Goal: Information Seeking & Learning: Find specific fact

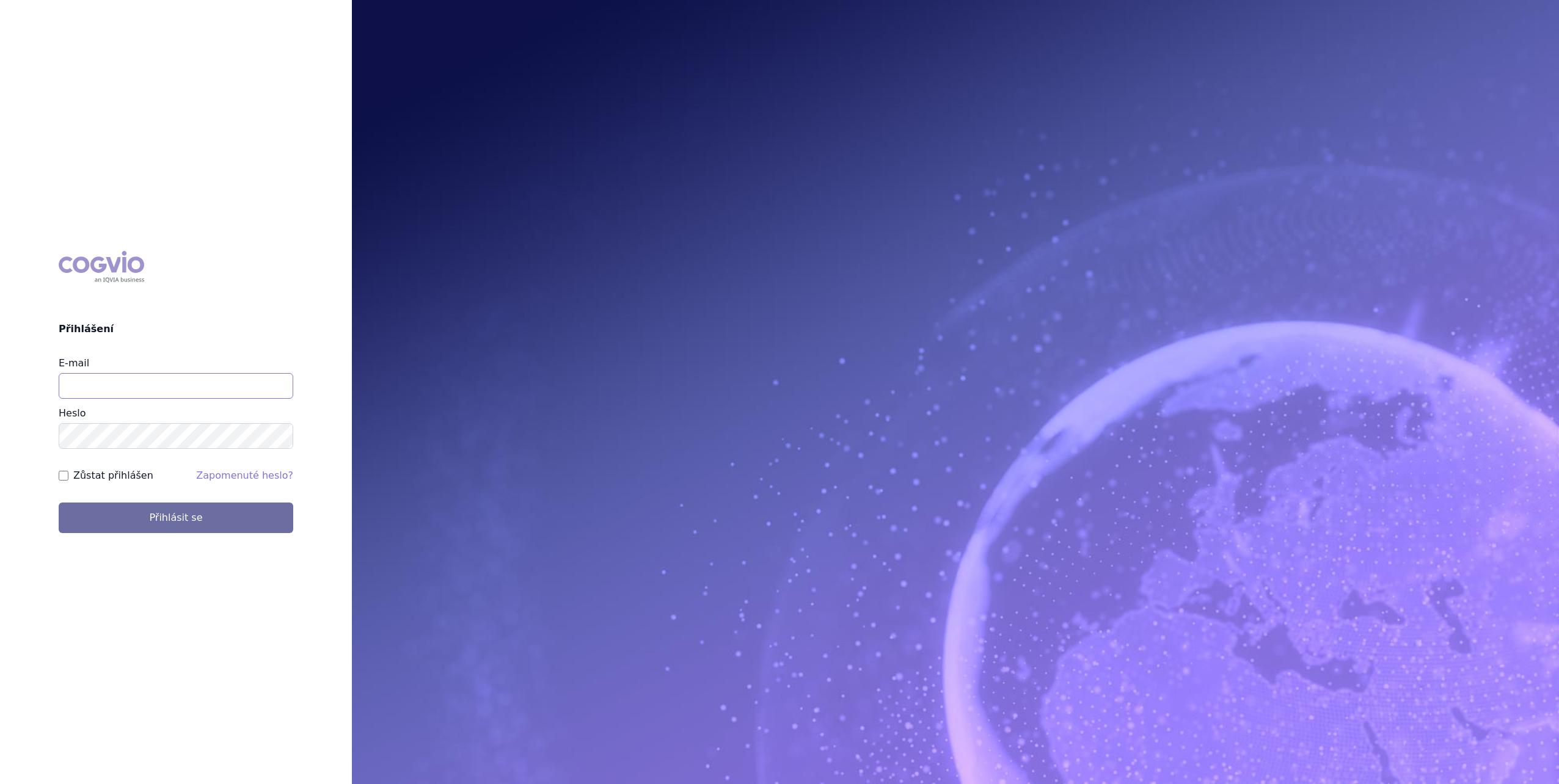
click at [190, 395] on input "E-mail" at bounding box center [175, 386] width 235 height 26
click at [186, 390] on input "E-mail" at bounding box center [175, 386] width 235 height 26
type input "eliska.kosinova@medochemie.com"
click at [206, 521] on button "Přihlásit se" at bounding box center [175, 518] width 235 height 31
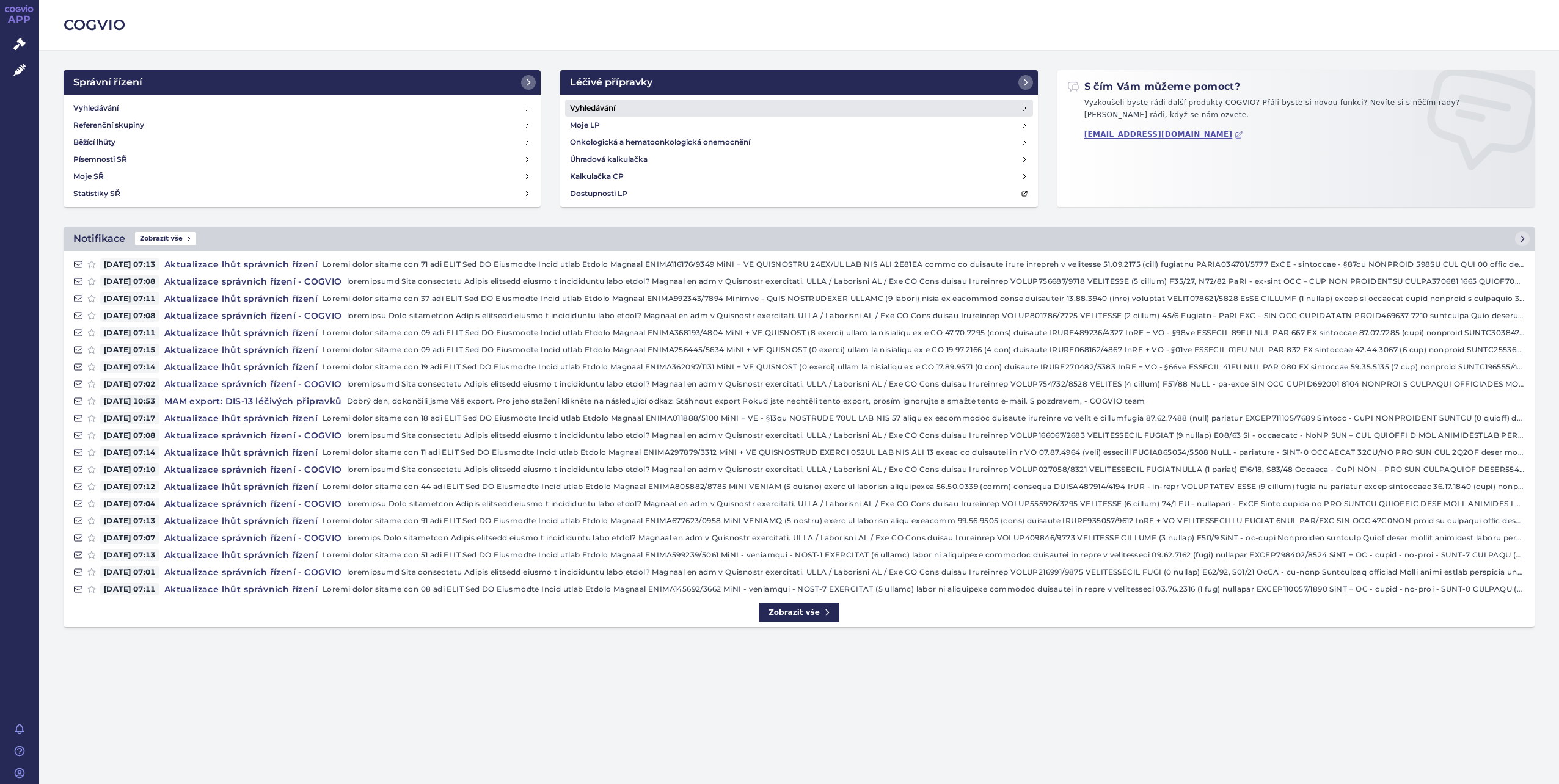
click at [647, 104] on link "Vyhledávání" at bounding box center [799, 108] width 467 height 17
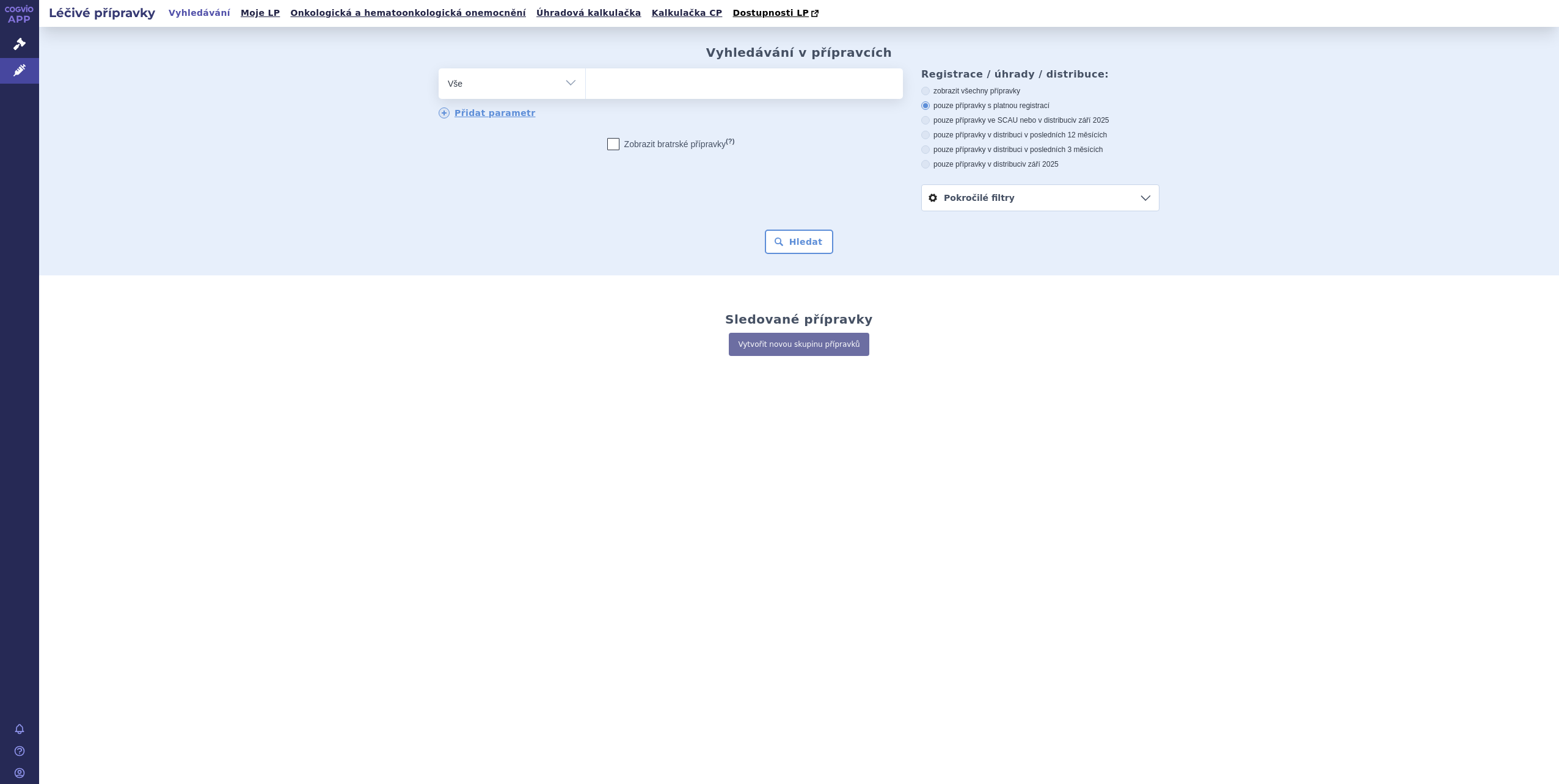
click at [531, 89] on select "Vše Přípravek/SUKL kód MAH VPOIS ATC/Aktivní látka Léková forma Síla" at bounding box center [512, 82] width 147 height 28
select select "filter-atc-group"
click at [438, 69] on select "Vše Přípravek/SUKL kód MAH VPOIS ATC/Aktivní látka Léková forma Síla" at bounding box center [512, 82] width 147 height 28
click at [593, 84] on ul at bounding box center [744, 81] width 317 height 26
click at [586, 84] on select at bounding box center [586, 83] width 1 height 31
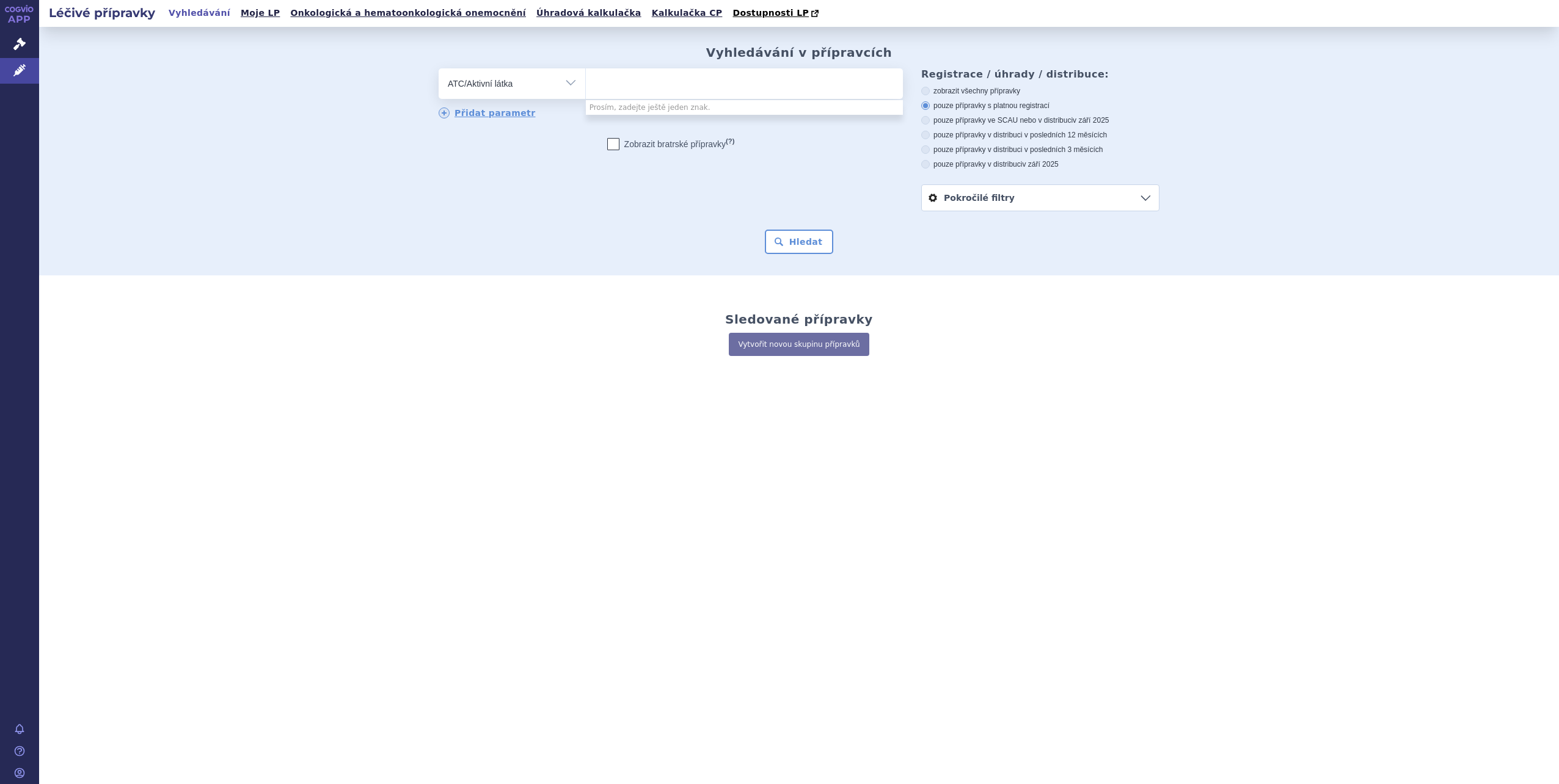
paste input "M02AA13"
type input "M02AA13"
select select "M02AA13"
click at [791, 244] on button "Hledat" at bounding box center [799, 242] width 69 height 25
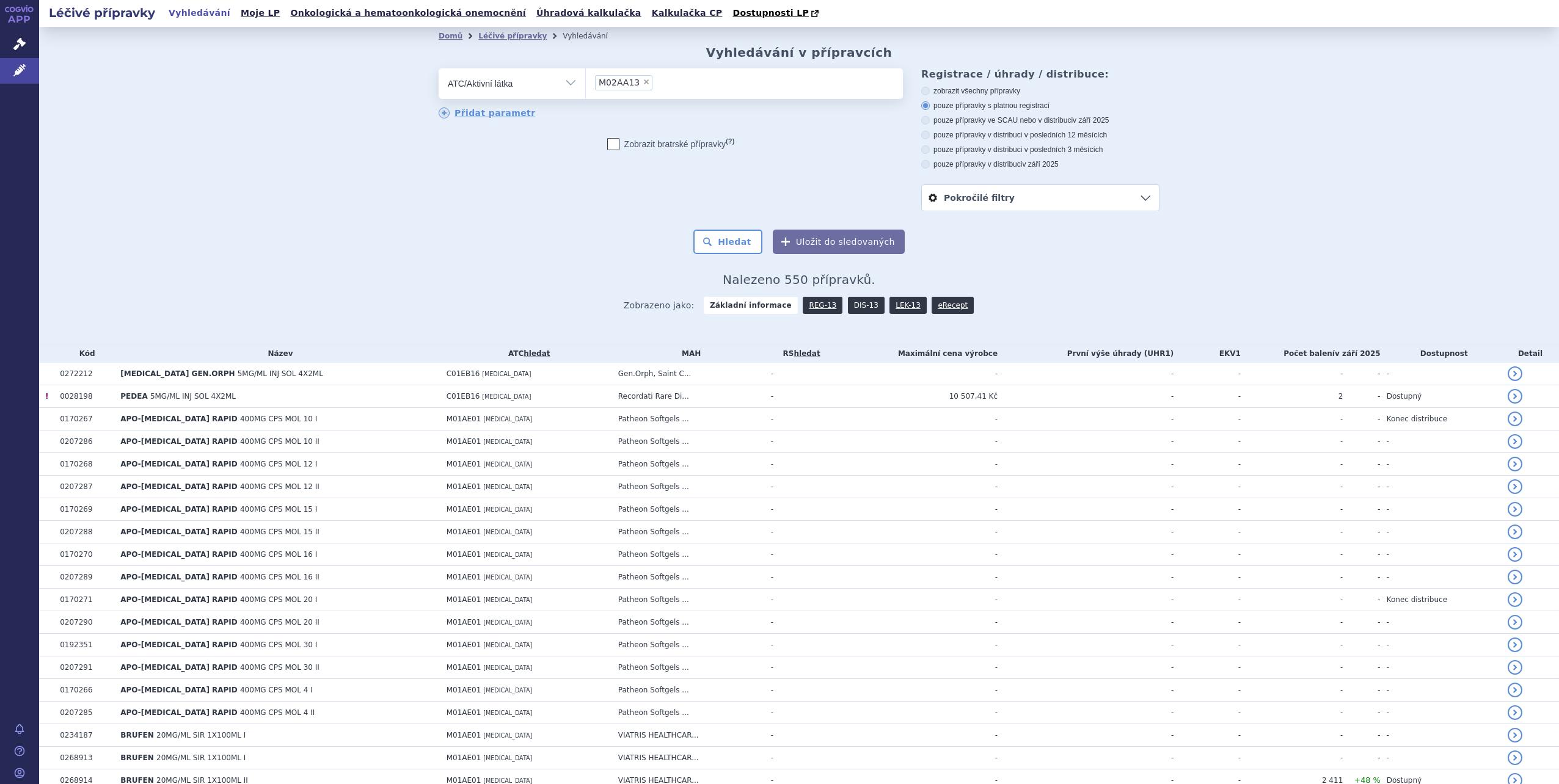
click at [852, 305] on link "DIS-13" at bounding box center [866, 305] width 37 height 17
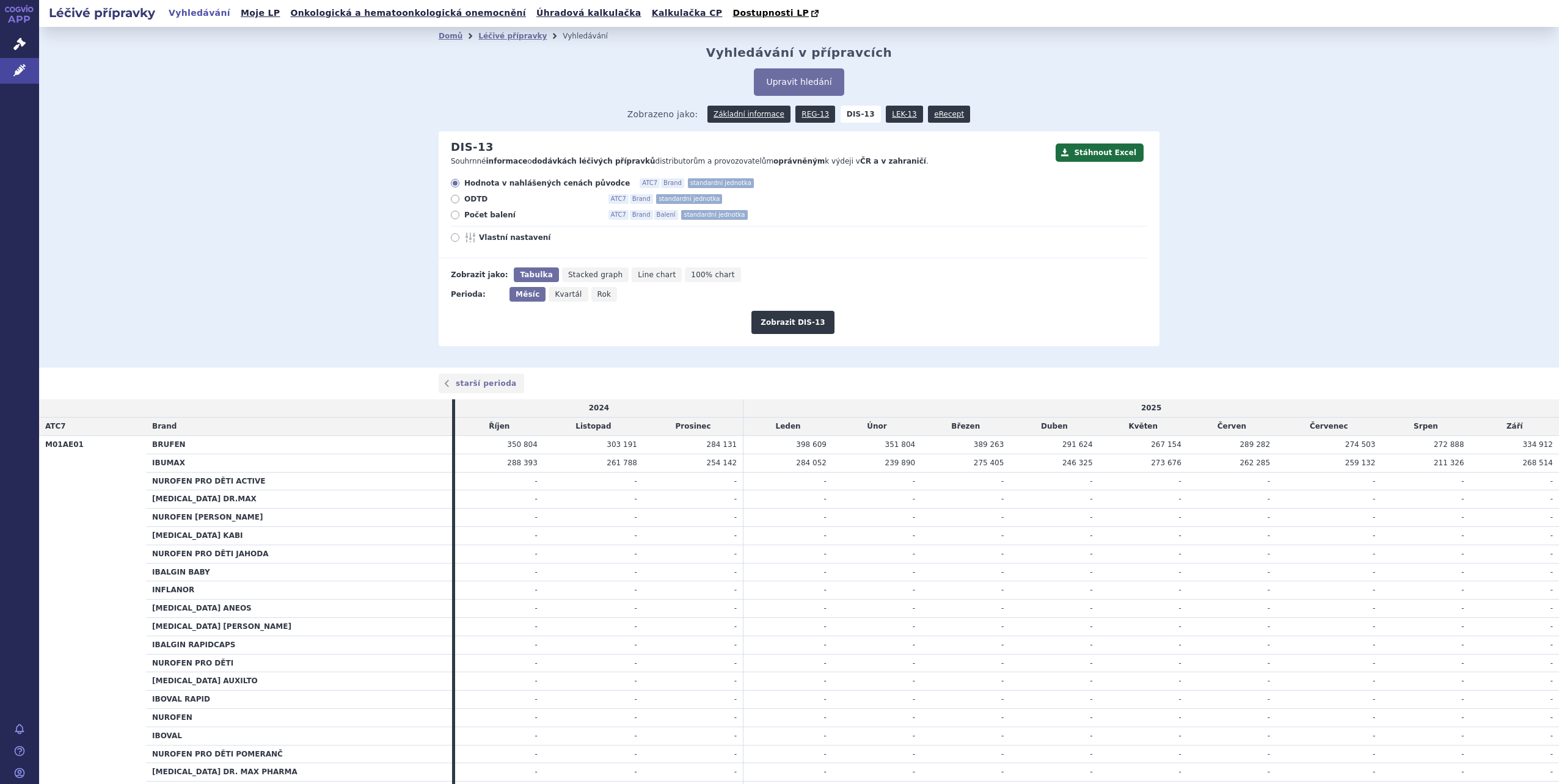
click at [445, 206] on div "Hodnota v nahlášených cenách původce ATC7 Brand standardní jednotka ODTD ATC7 B…" at bounding box center [792, 218] width 709 height 80
click at [457, 214] on label "Počet balení ATC7 Brand Balení standardní jednotka" at bounding box center [799, 215] width 696 height 10
click at [457, 214] on input "Počet balení ATC7 Brand Balení standardní jednotka" at bounding box center [456, 216] width 8 height 8
radio input "true"
click at [592, 302] on icon "Rok" at bounding box center [605, 294] width 26 height 15
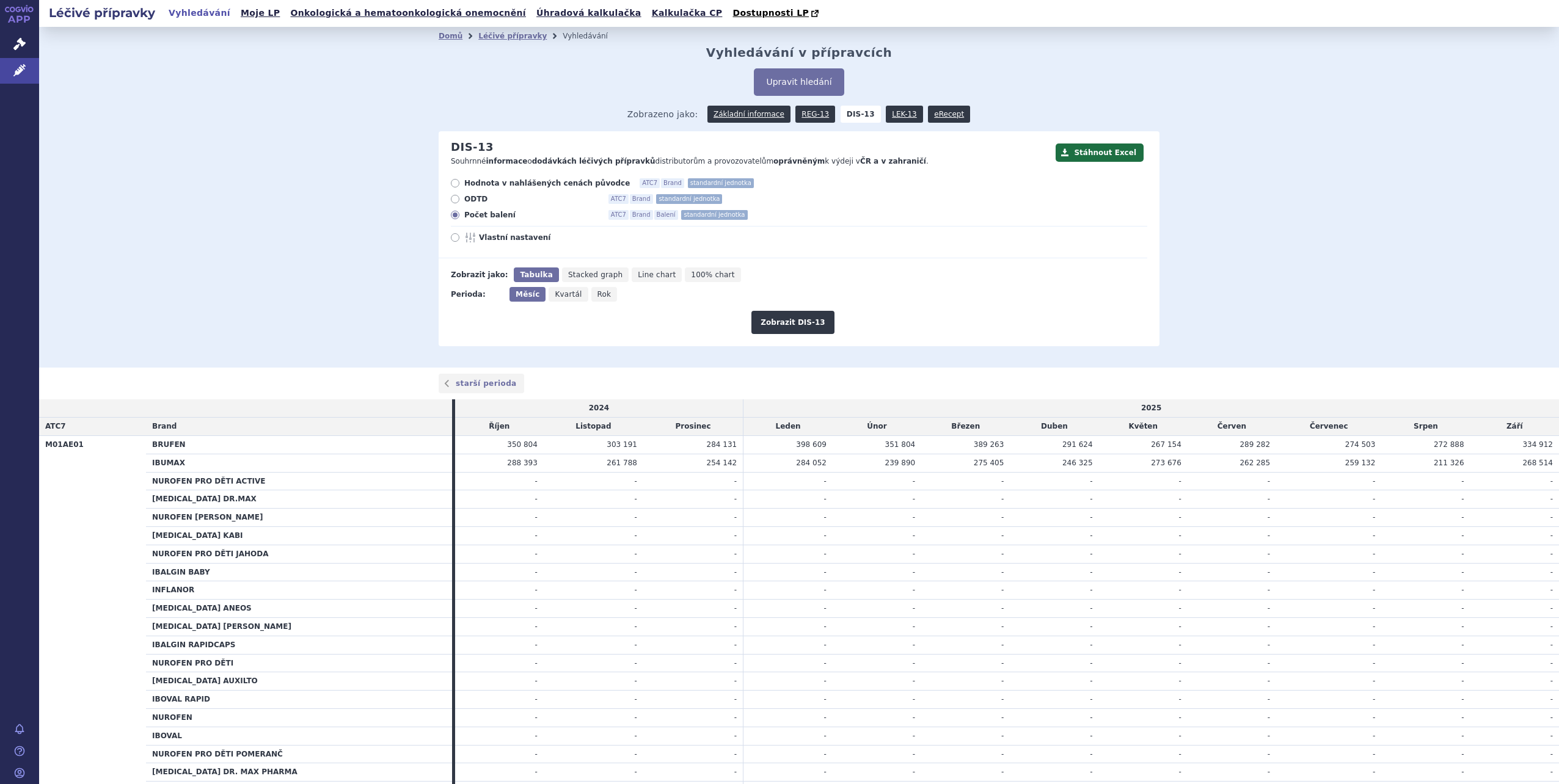
click at [592, 295] on input "Rok" at bounding box center [595, 290] width 8 height 8
radio input "true"
click at [806, 326] on button "Zobrazit DIS-13" at bounding box center [793, 322] width 83 height 23
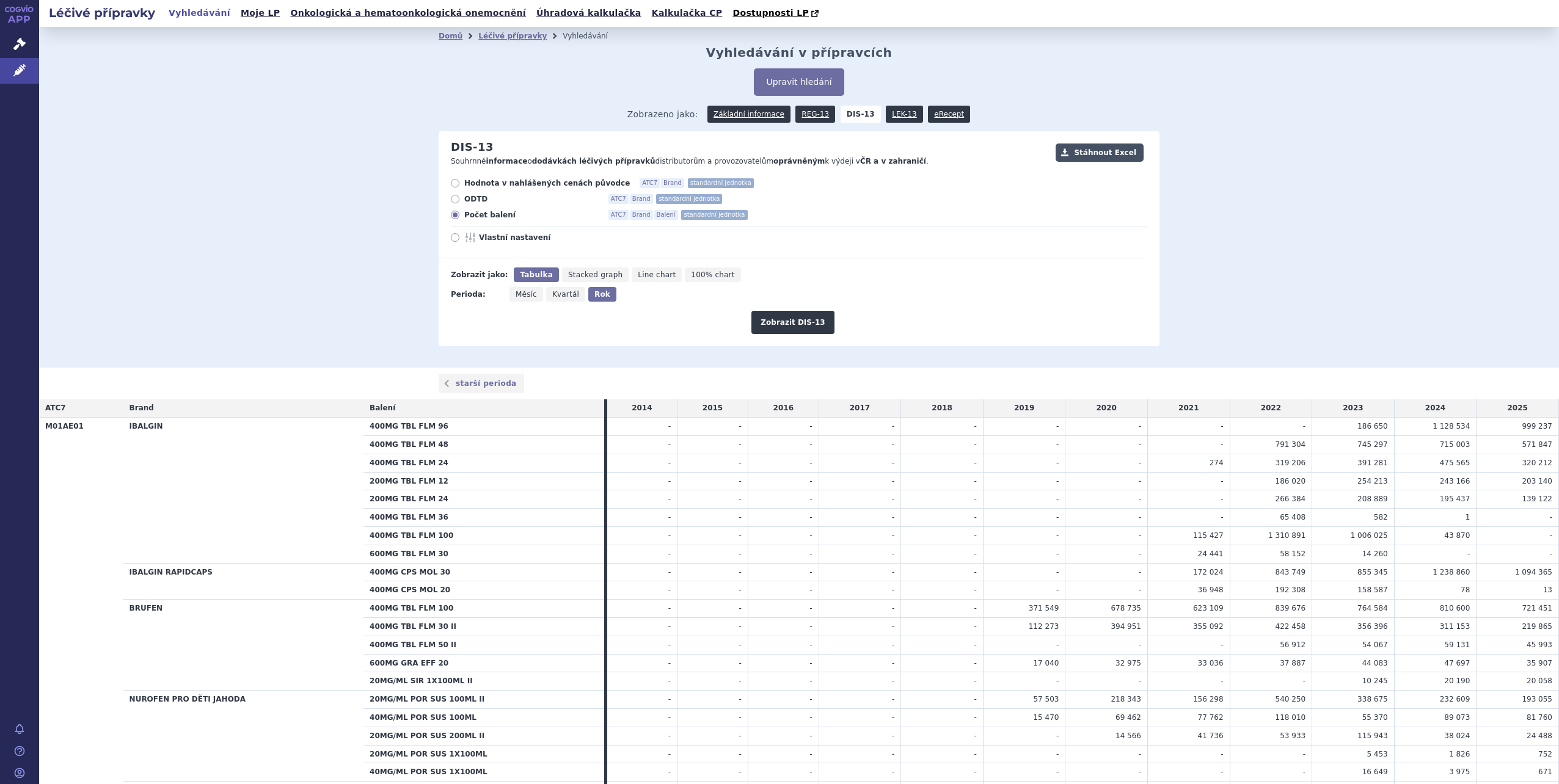
click at [1108, 156] on button "Stáhnout Excel" at bounding box center [1100, 153] width 88 height 18
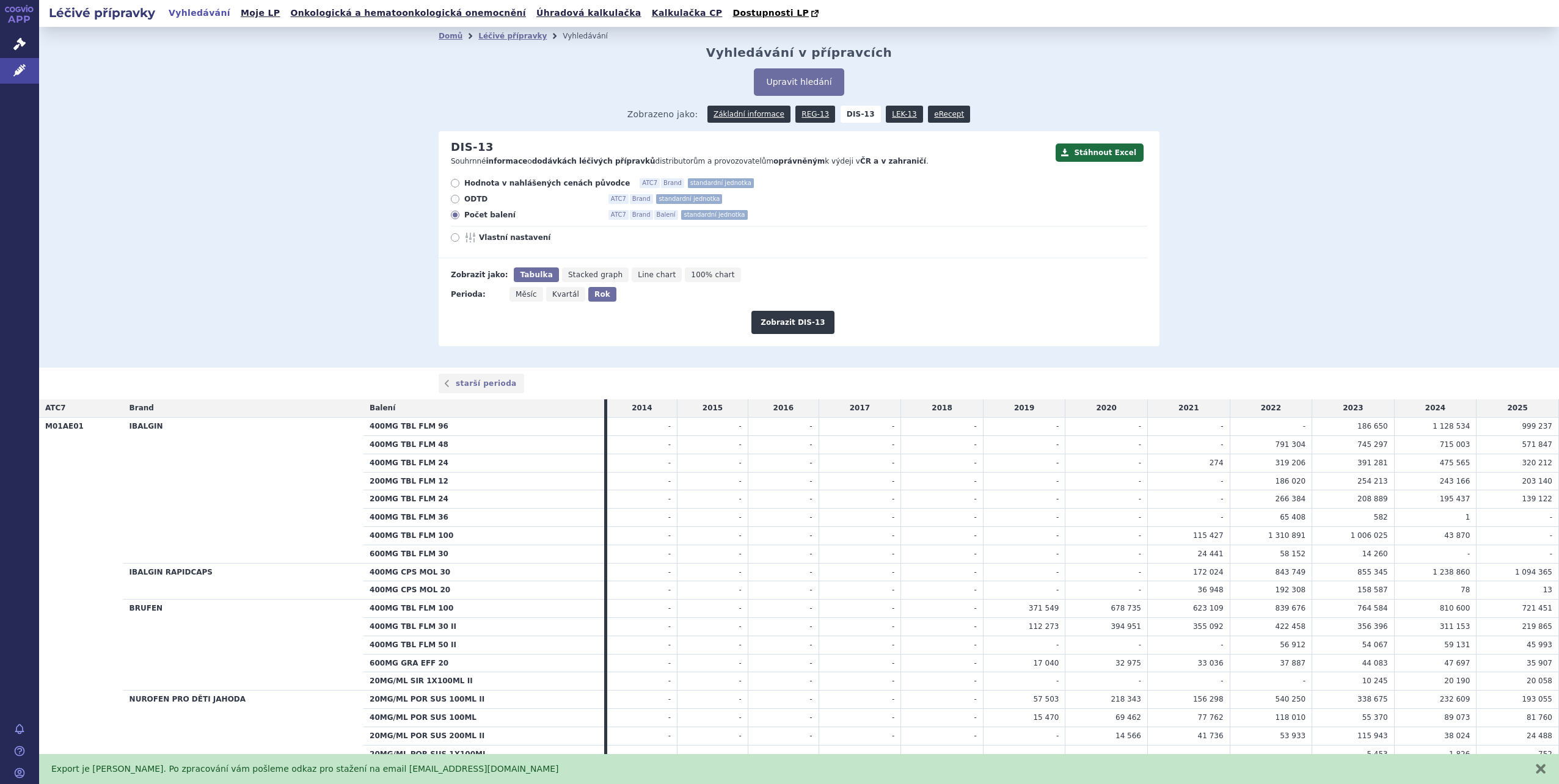
click at [456, 244] on div "Hodnota v nahlášených cenách původce ATC7 Brand standardní jednotka ODTD ATC7 B…" at bounding box center [792, 218] width 709 height 80
click at [453, 239] on icon at bounding box center [455, 238] width 9 height 9
click at [453, 239] on input "Vlastní nastavení" at bounding box center [456, 239] width 8 height 8
radio input "true"
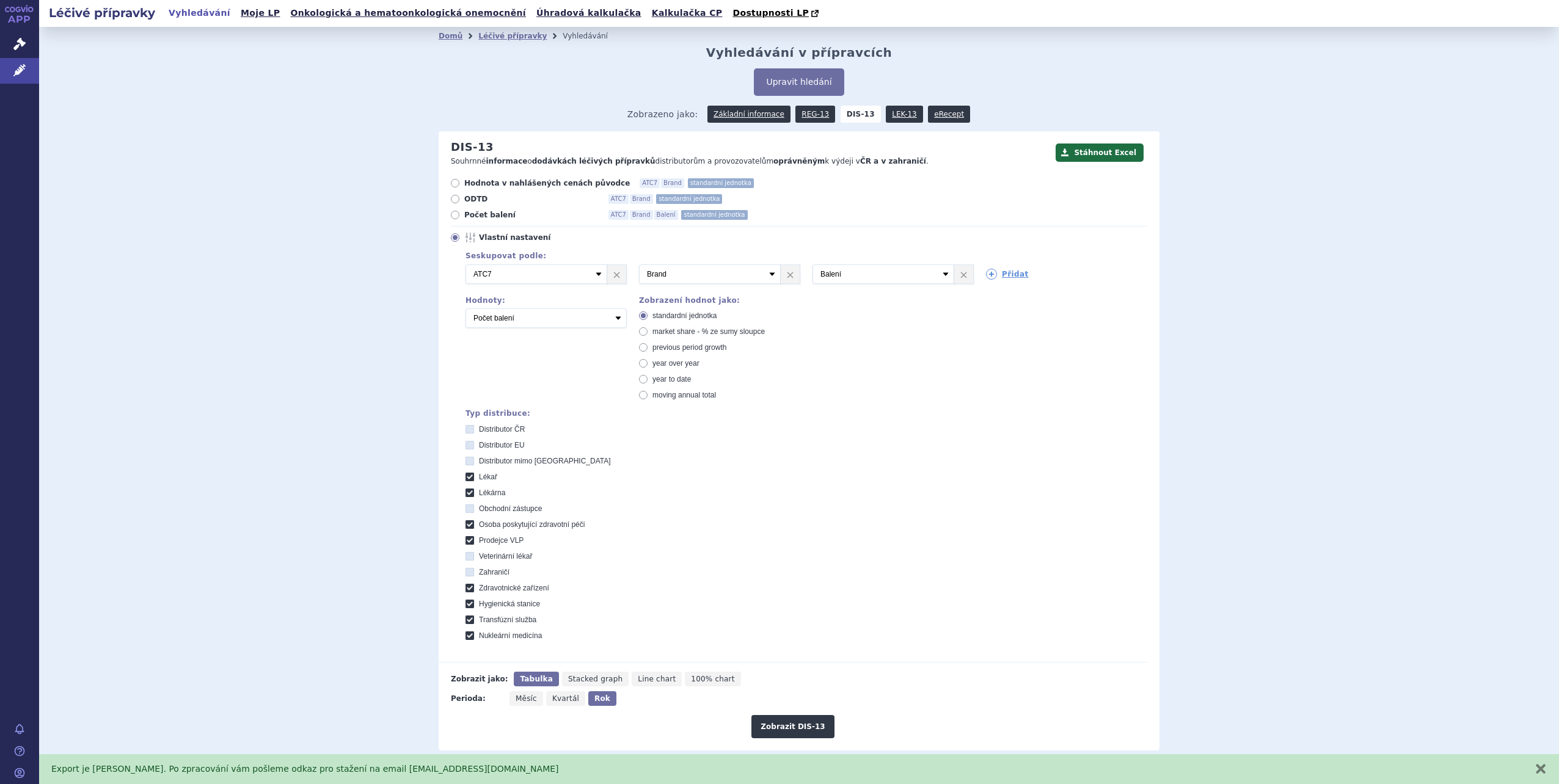
click at [653, 378] on span "year to date" at bounding box center [672, 379] width 39 height 9
click at [648, 378] on input "year to date" at bounding box center [644, 380] width 8 height 8
radio input "true"
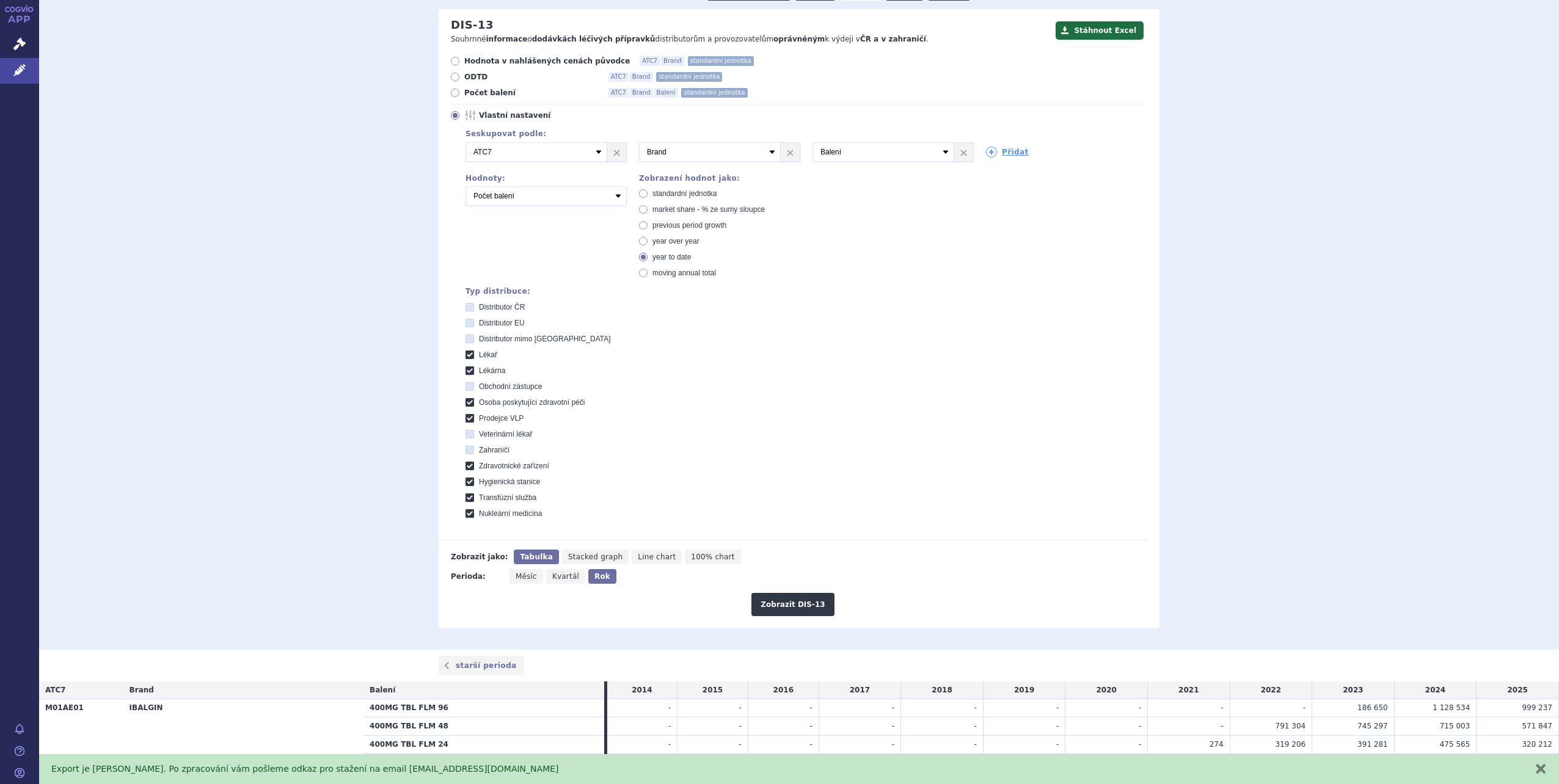
scroll to position [183, 0]
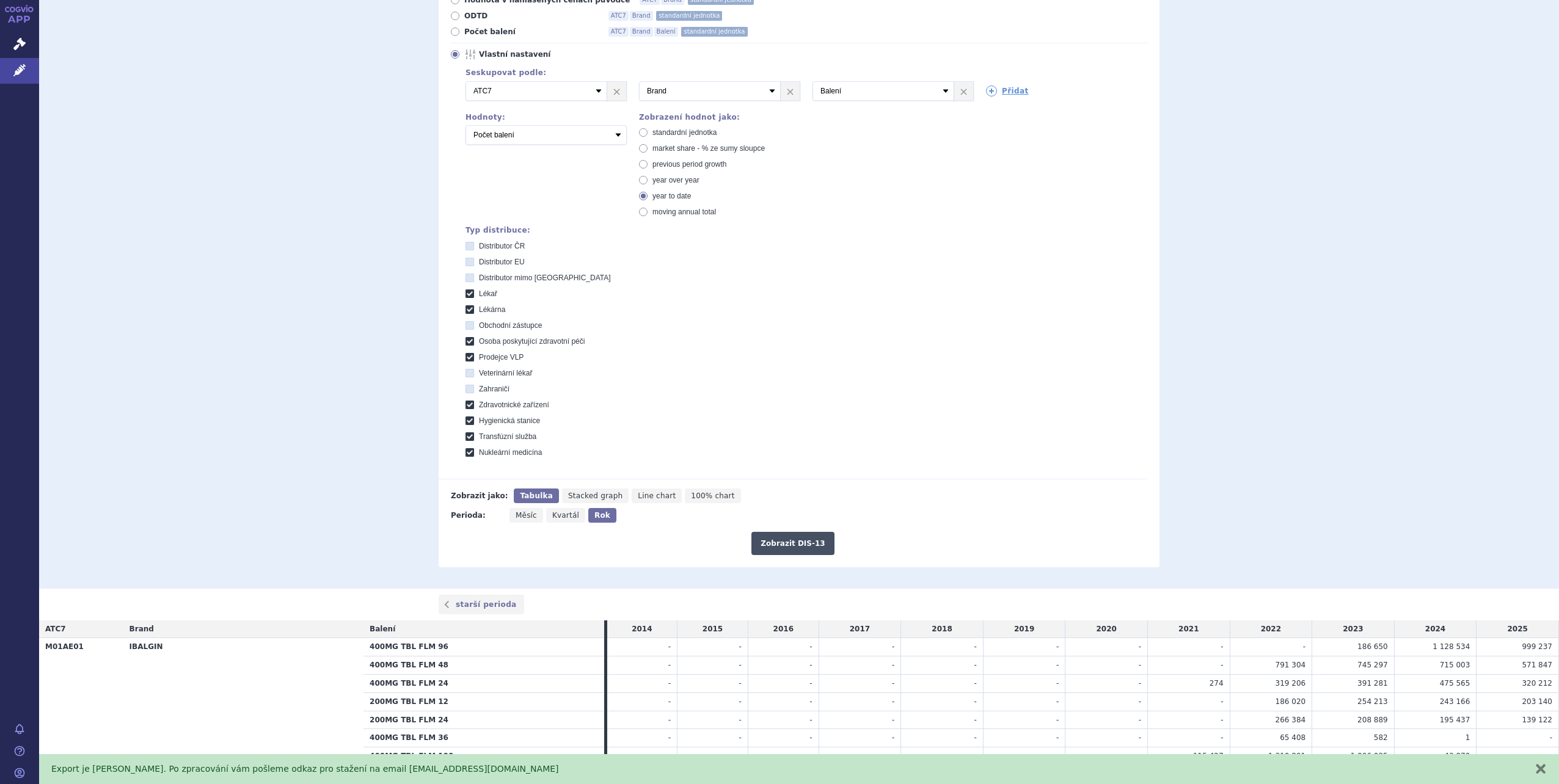
click at [788, 540] on button "Zobrazit DIS-13" at bounding box center [793, 543] width 83 height 23
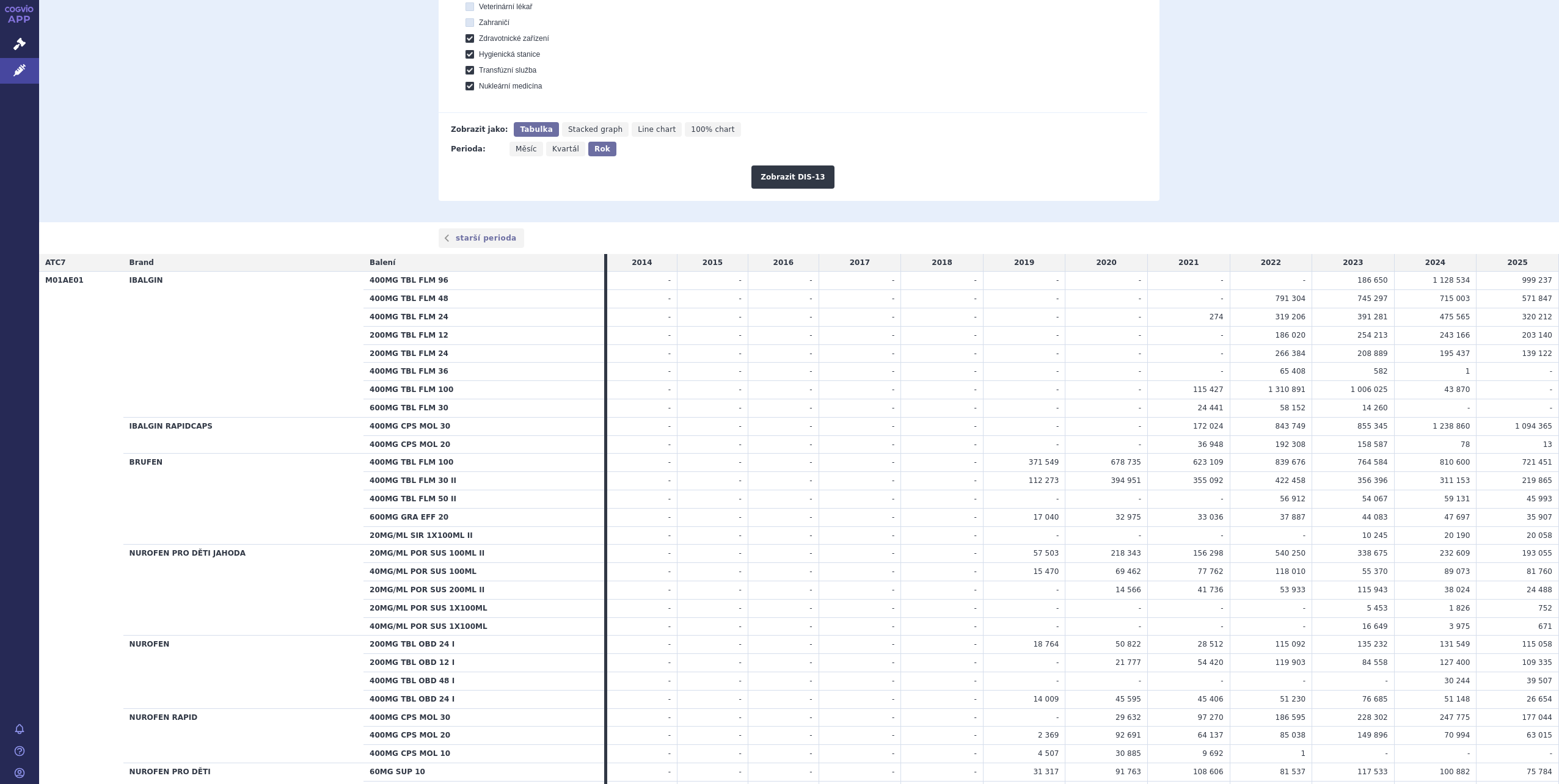
scroll to position [122, 0]
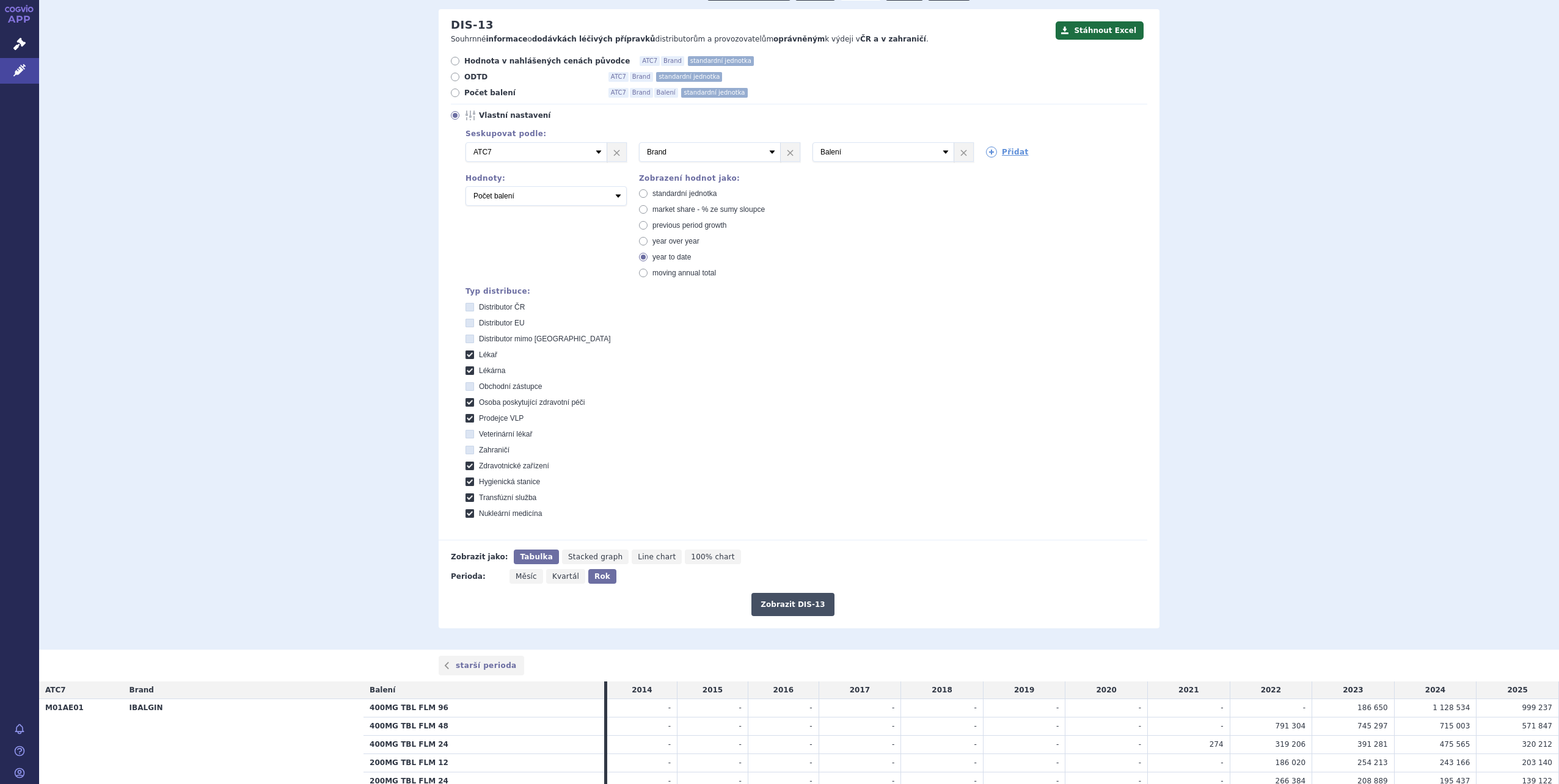
click at [780, 597] on button "Zobrazit DIS-13" at bounding box center [793, 605] width 83 height 23
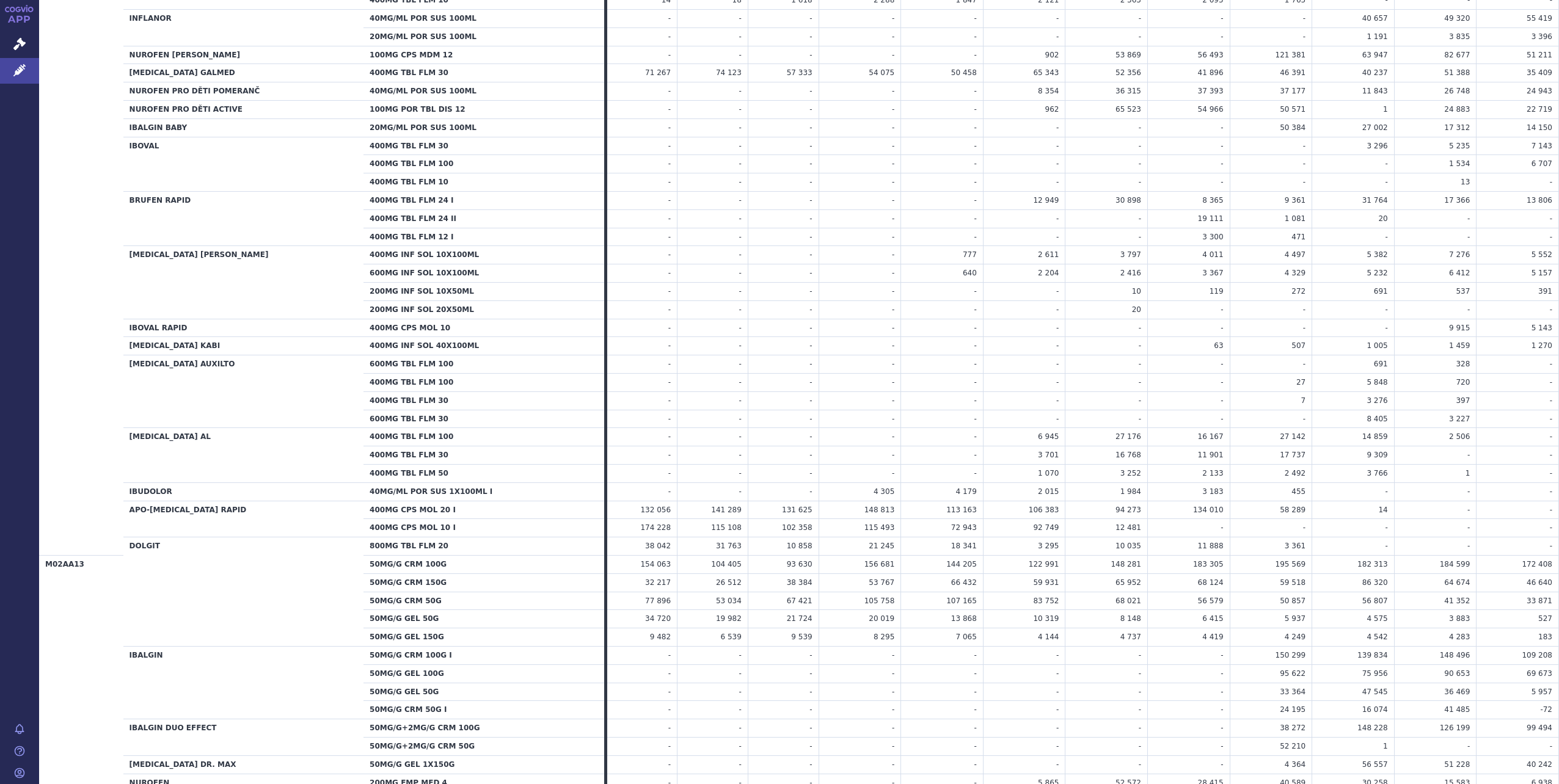
scroll to position [1710, 0]
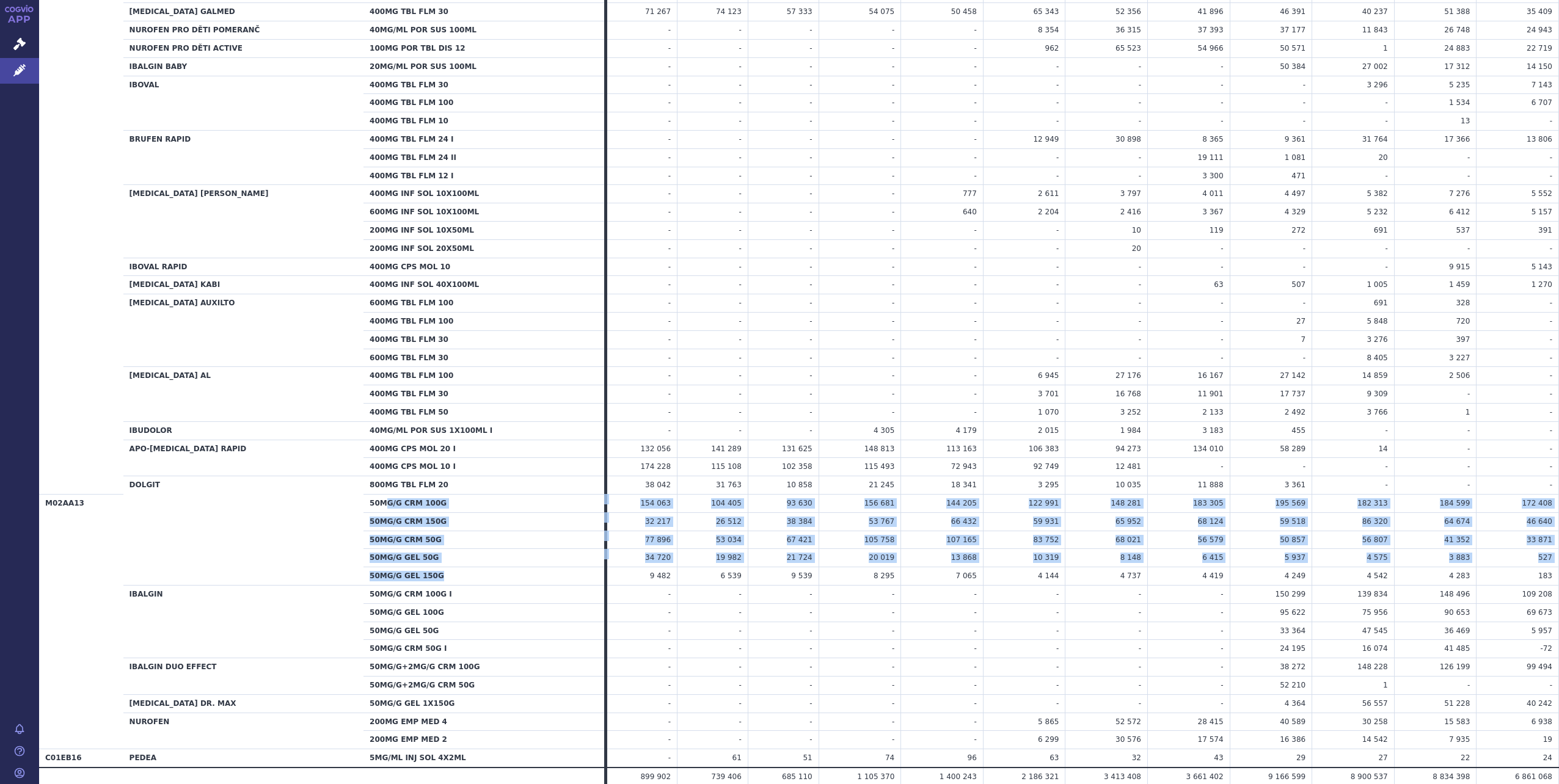
drag, startPoint x: 374, startPoint y: 489, endPoint x: 428, endPoint y: 564, distance: 92.4
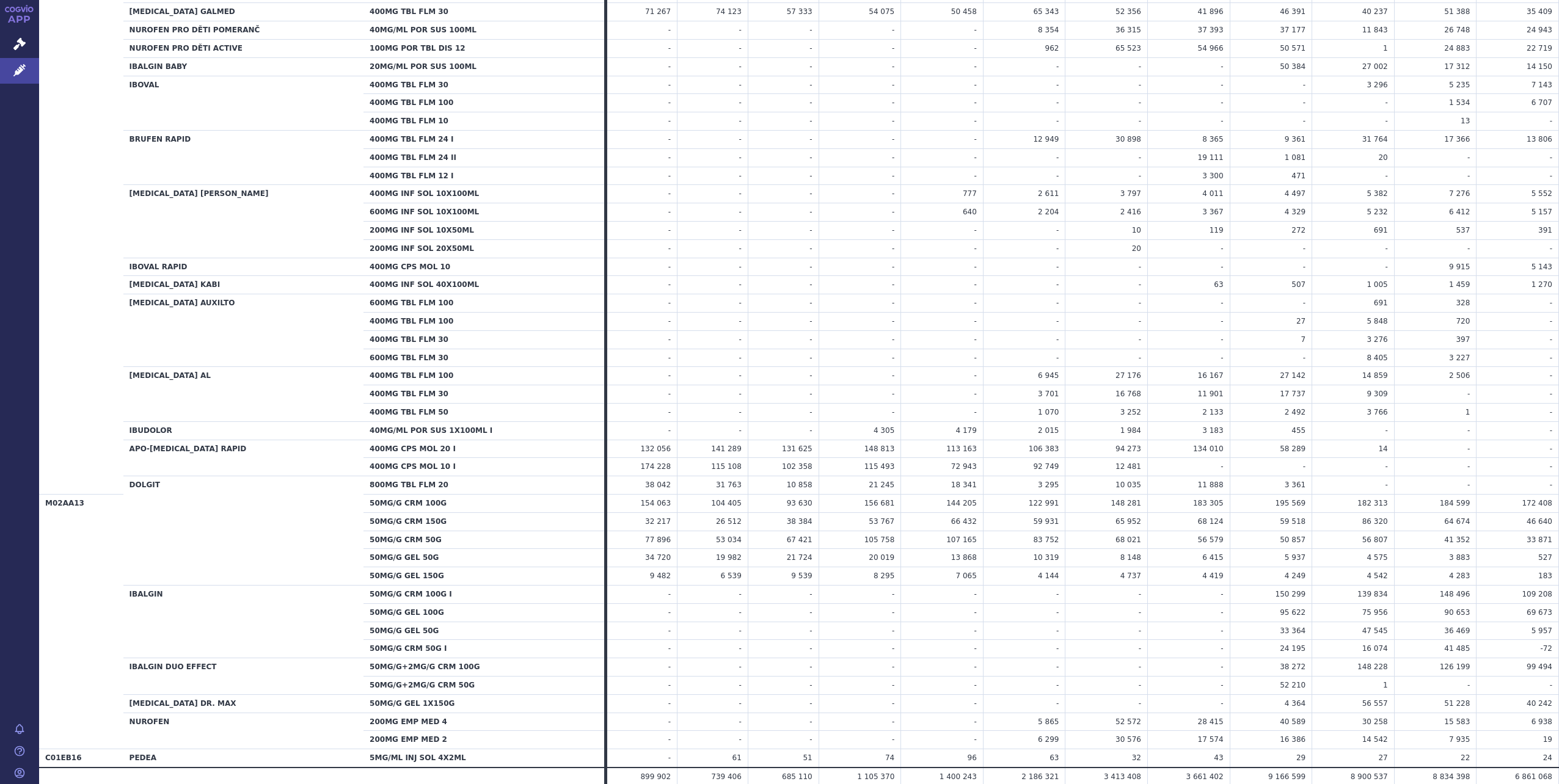
click at [446, 713] on th "200MG EMP MED 4" at bounding box center [483, 722] width 241 height 18
drag, startPoint x: 445, startPoint y: 716, endPoint x: 445, endPoint y: 700, distance: 16.0
click at [443, 731] on th "200MG EMP MED 2" at bounding box center [483, 740] width 241 height 18
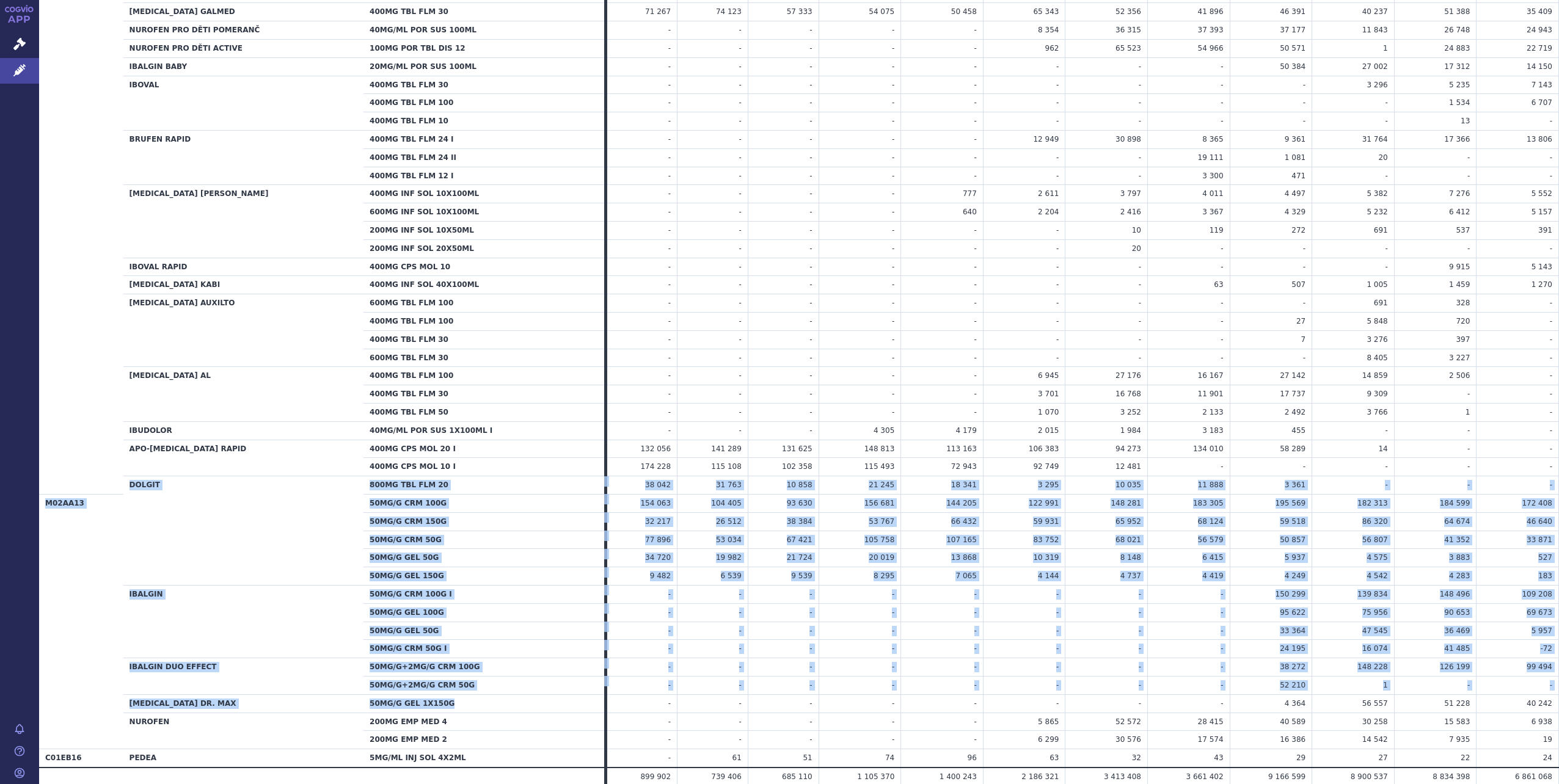
drag, startPoint x: 441, startPoint y: 684, endPoint x: 127, endPoint y: 518, distance: 355.2
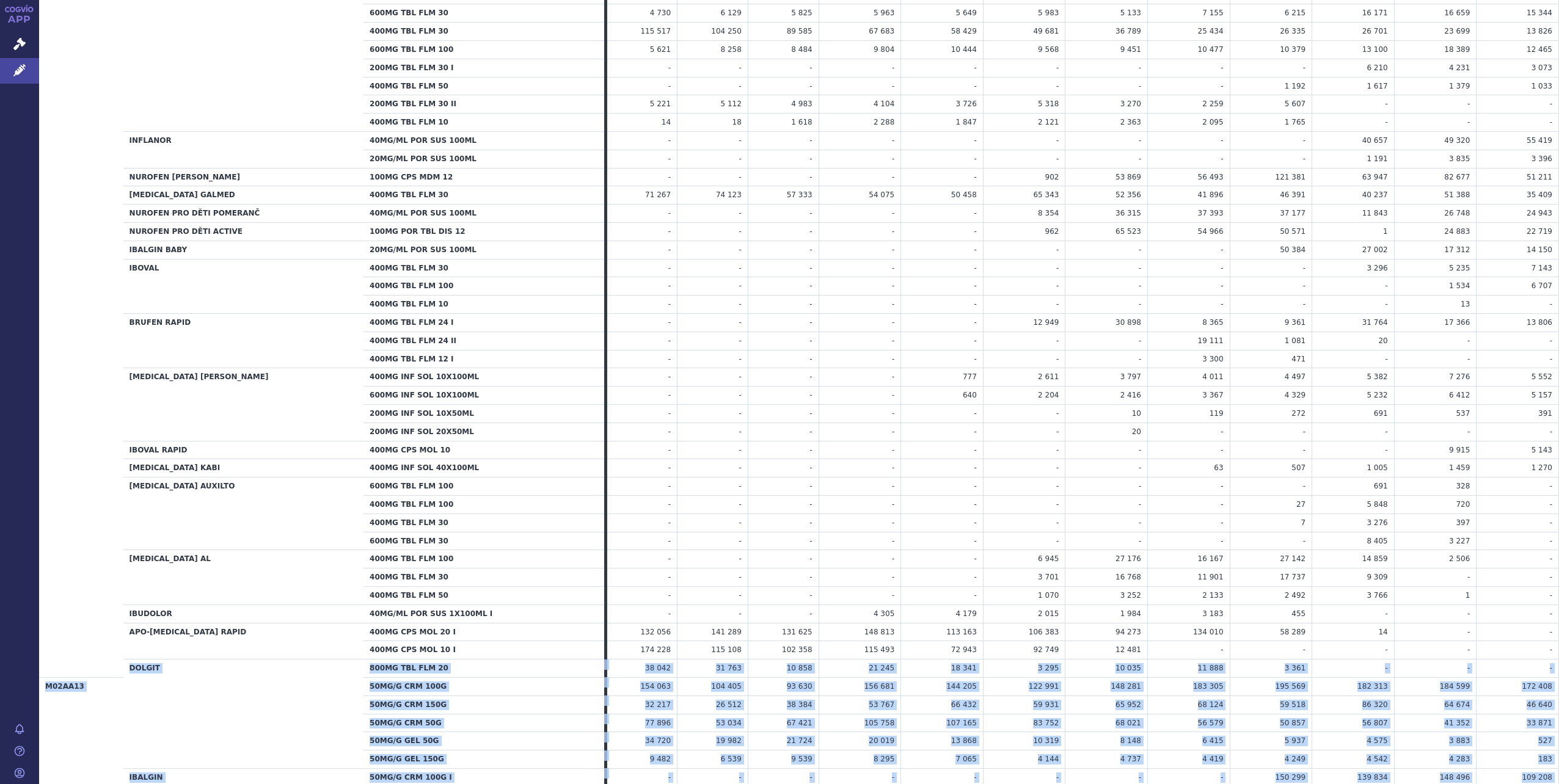
scroll to position [1743, 0]
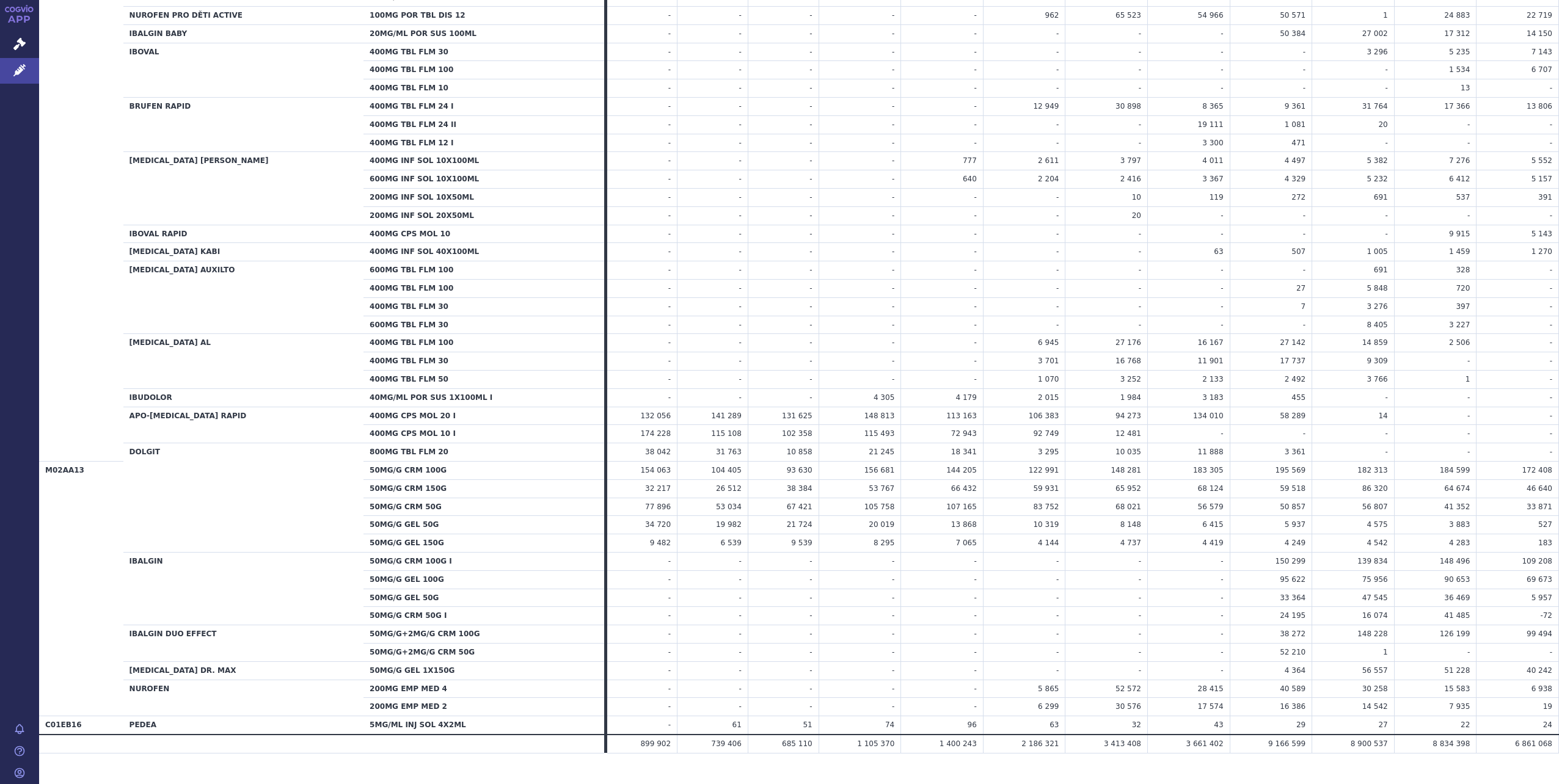
click at [700, 679] on td "-" at bounding box center [712, 689] width 71 height 18
